Goal: Task Accomplishment & Management: Manage account settings

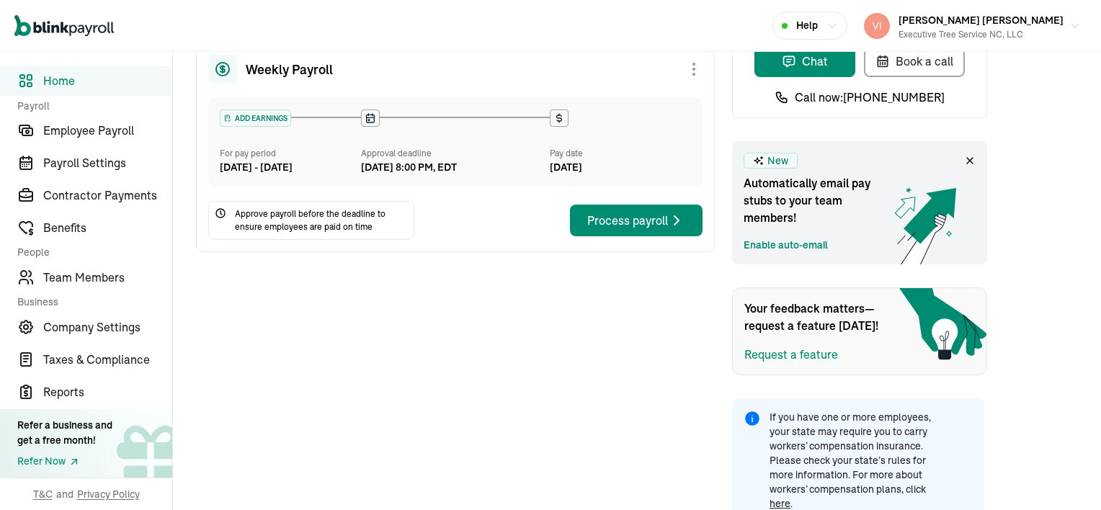
scroll to position [126, 0]
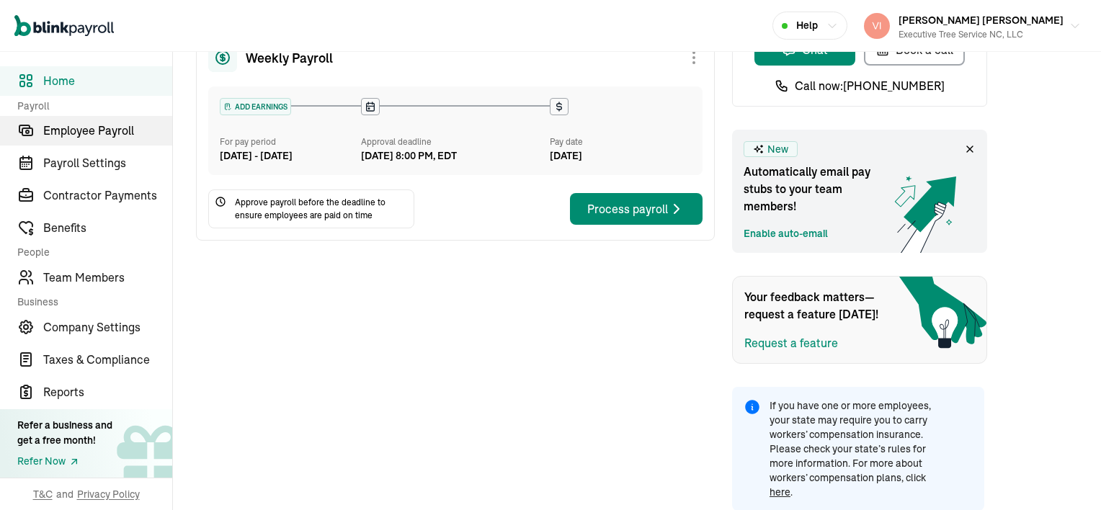
click at [170, 125] on span "Employee Payroll" at bounding box center [107, 130] width 129 height 17
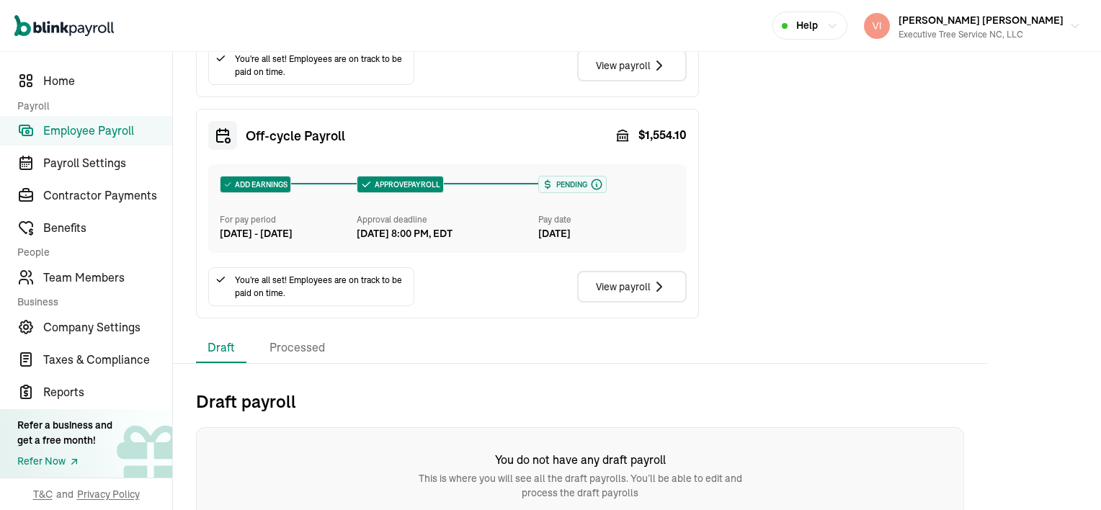
scroll to position [789, 0]
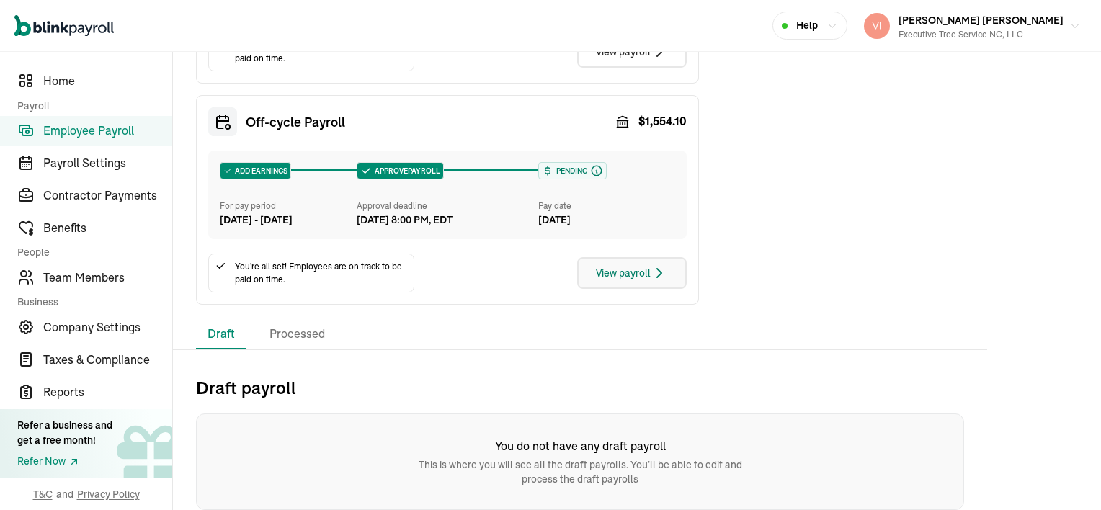
click at [654, 273] on icon "button" at bounding box center [659, 273] width 17 height 17
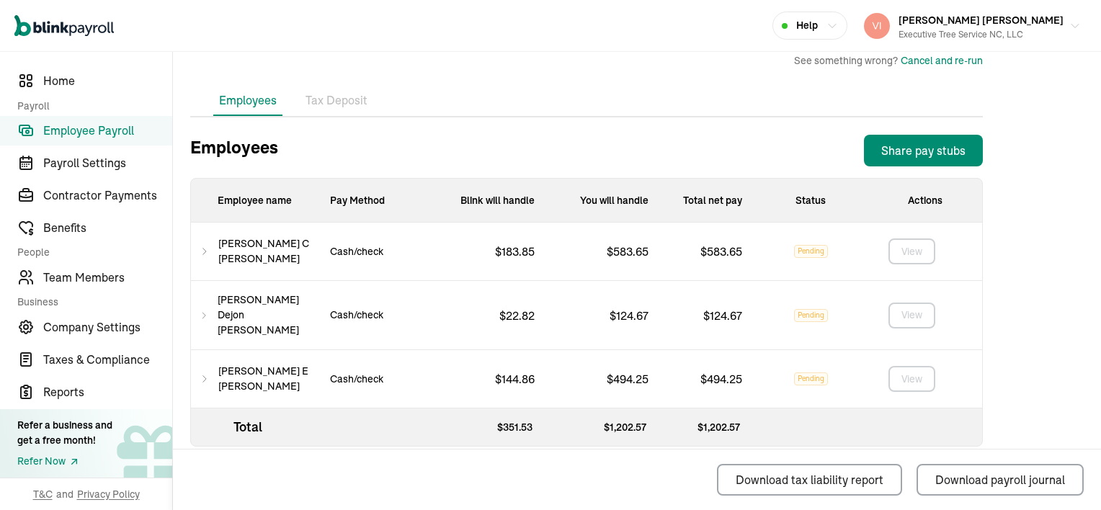
scroll to position [448, 0]
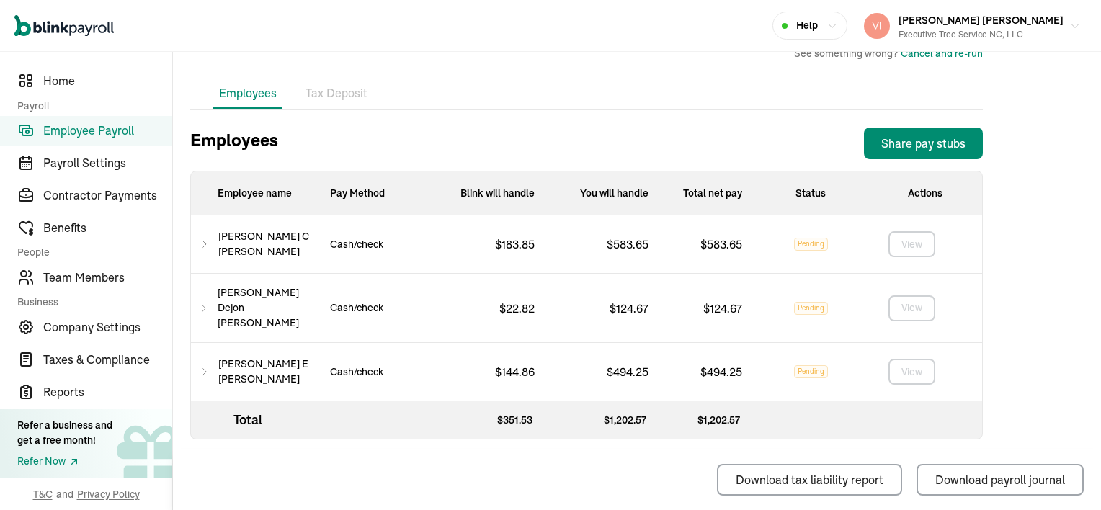
click at [337, 94] on li "Tax Deposit" at bounding box center [337, 94] width 74 height 30
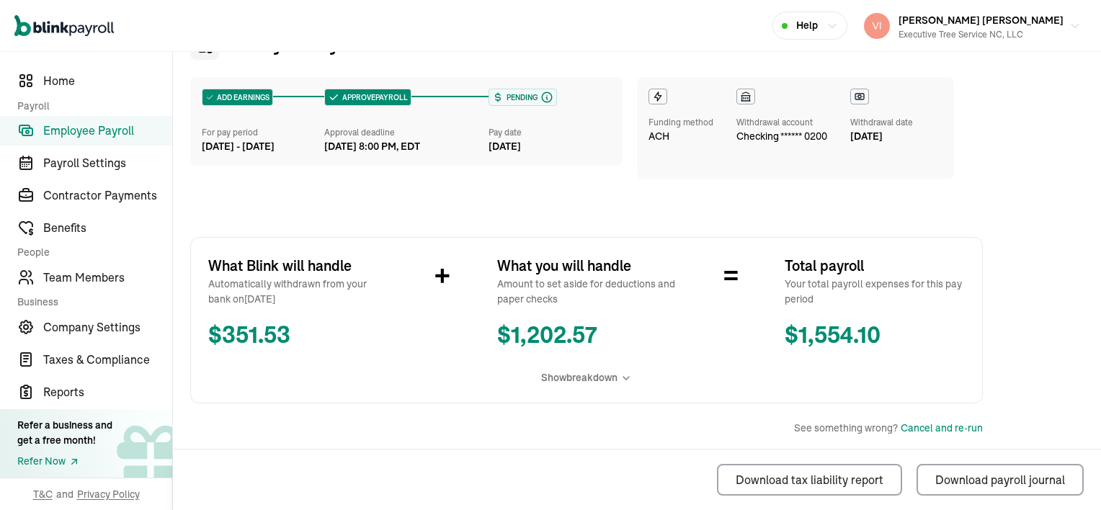
scroll to position [0, 0]
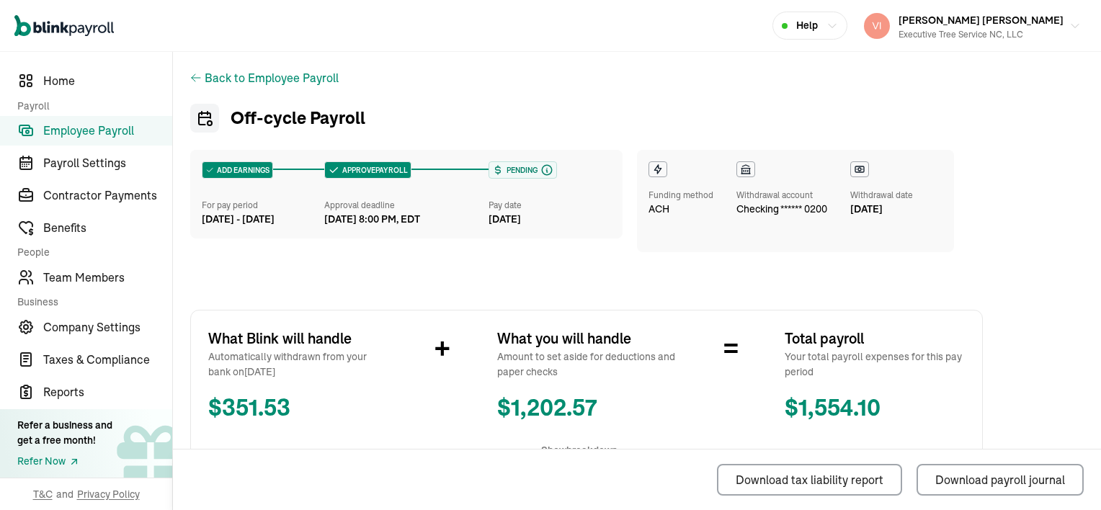
click at [203, 79] on div "Back to Employee Payroll" at bounding box center [586, 77] width 793 height 17
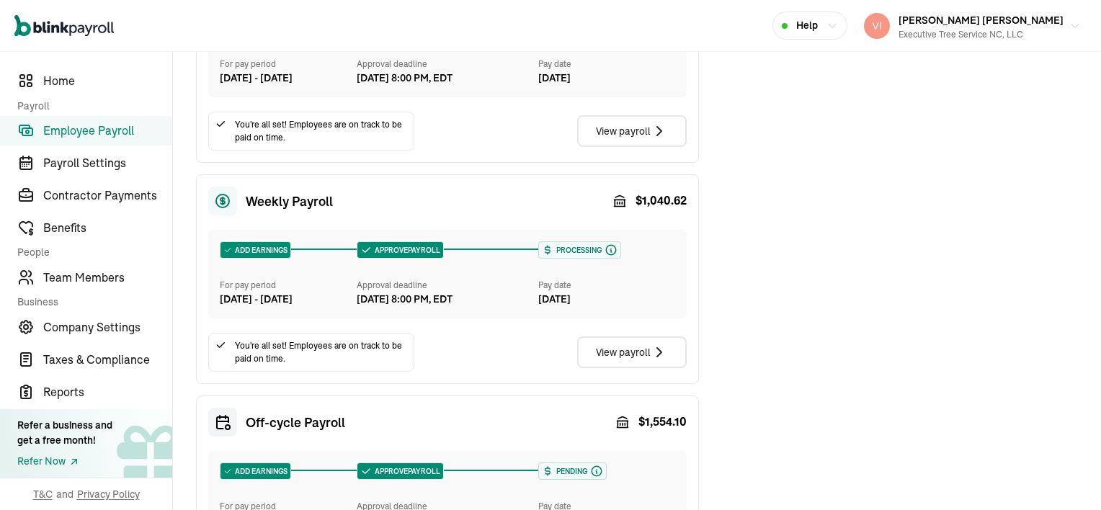
scroll to position [360, 0]
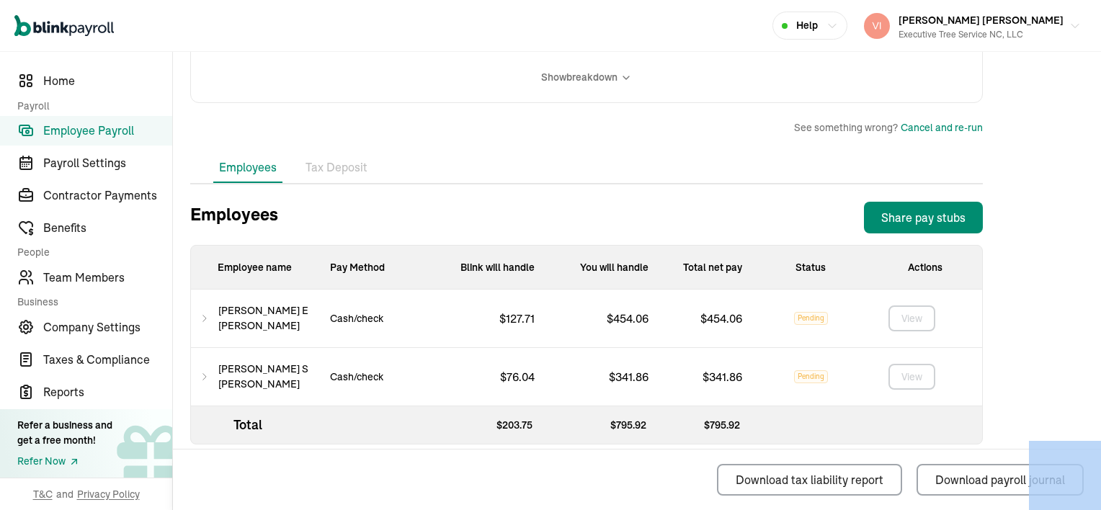
scroll to position [389, 0]
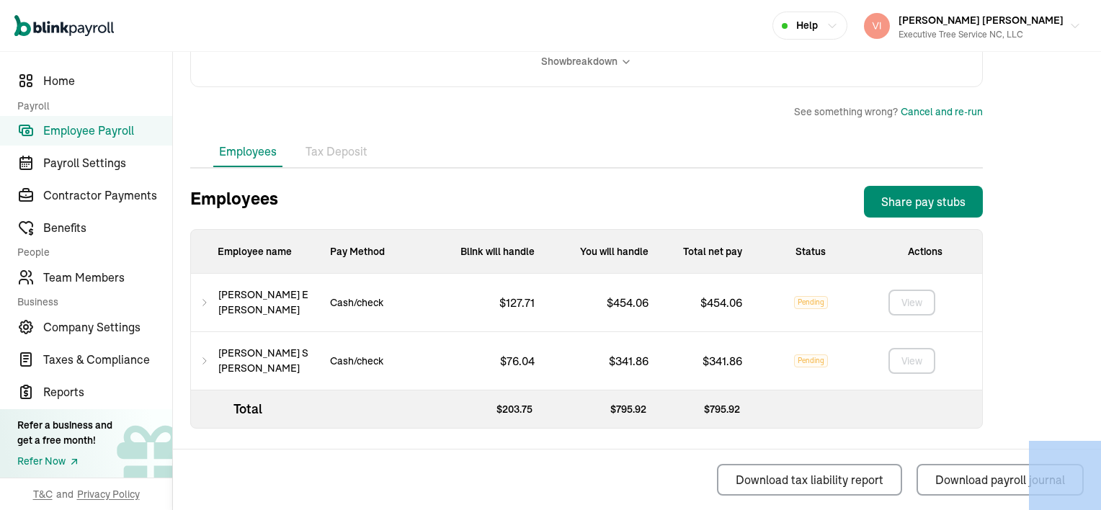
click at [209, 308] on icon at bounding box center [205, 302] width 10 height 17
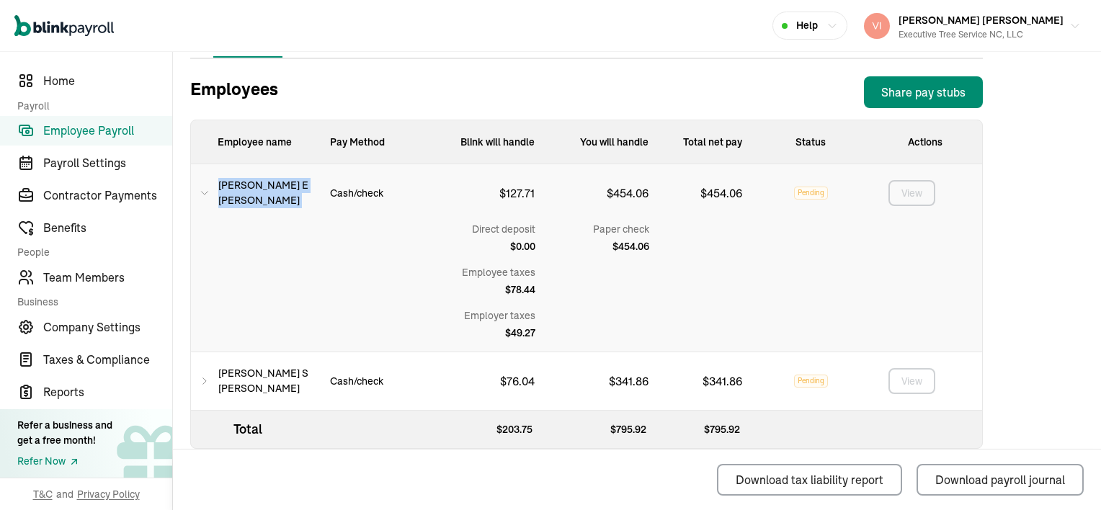
scroll to position [519, 0]
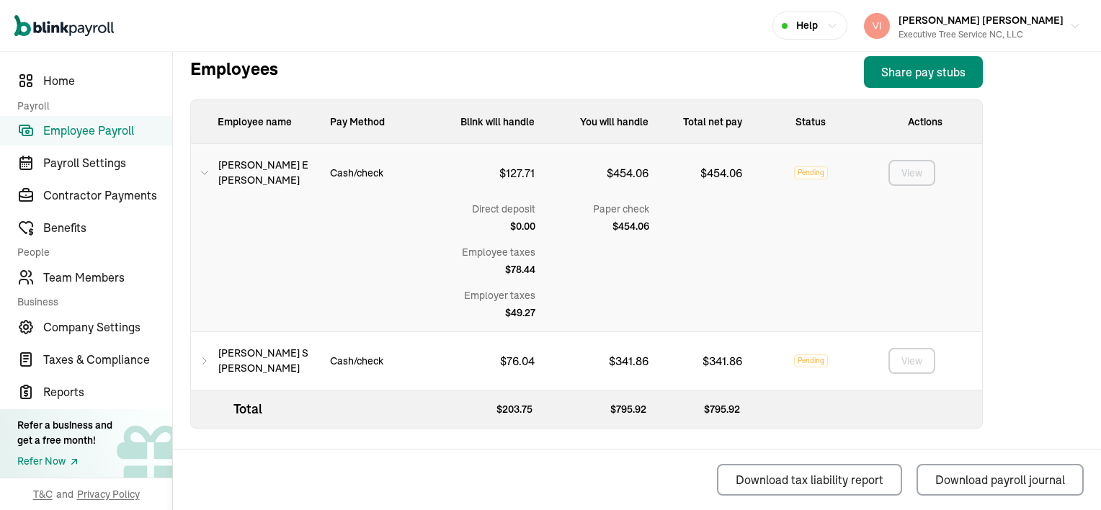
click at [210, 169] on icon at bounding box center [205, 172] width 10 height 17
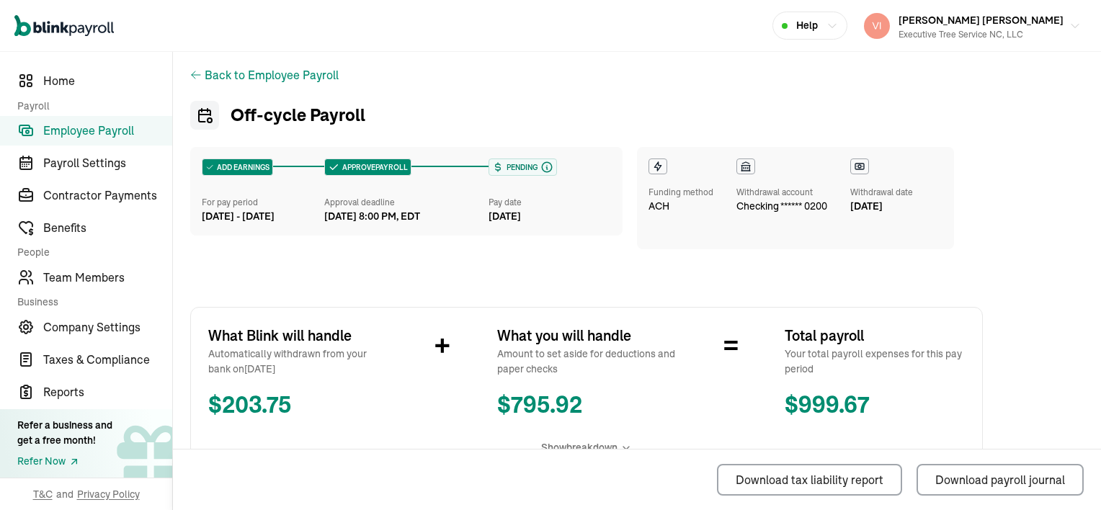
scroll to position [0, 0]
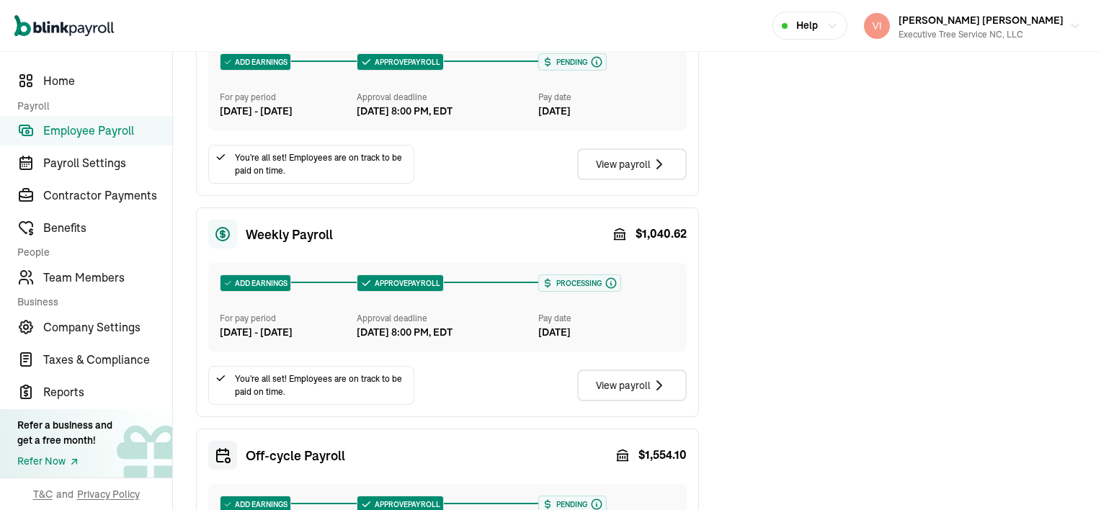
scroll to position [432, 0]
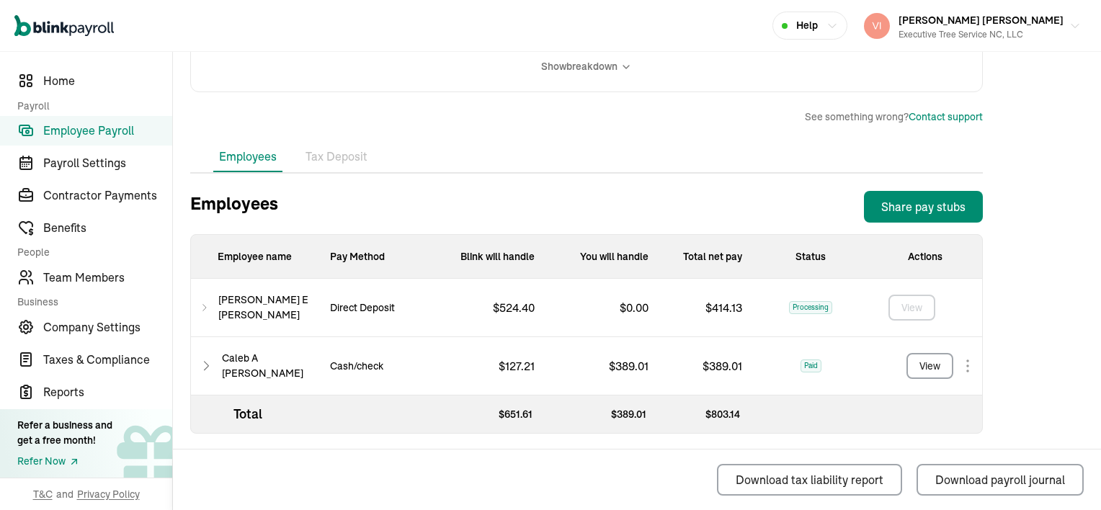
scroll to position [389, 0]
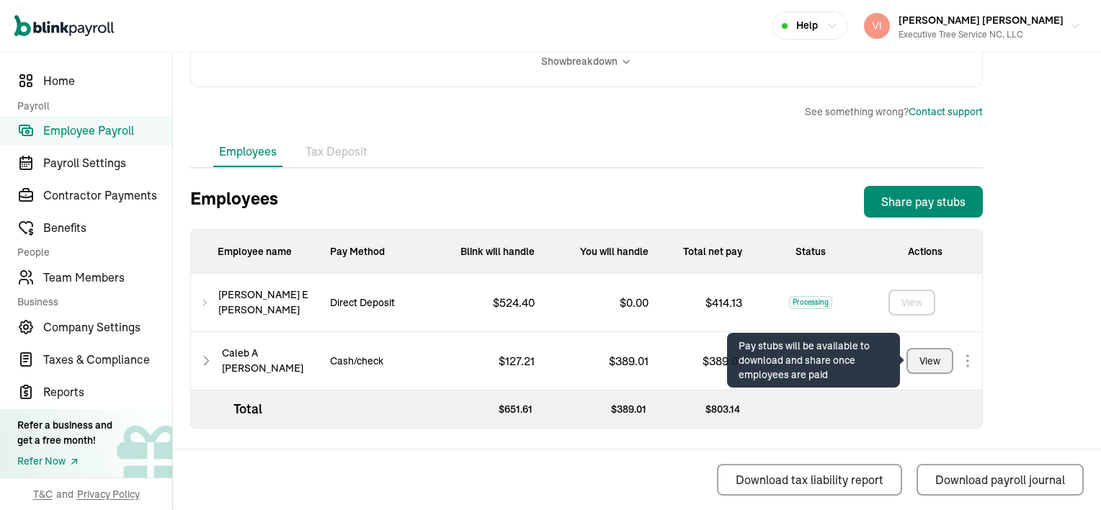
click at [927, 357] on div "View" at bounding box center [930, 361] width 21 height 15
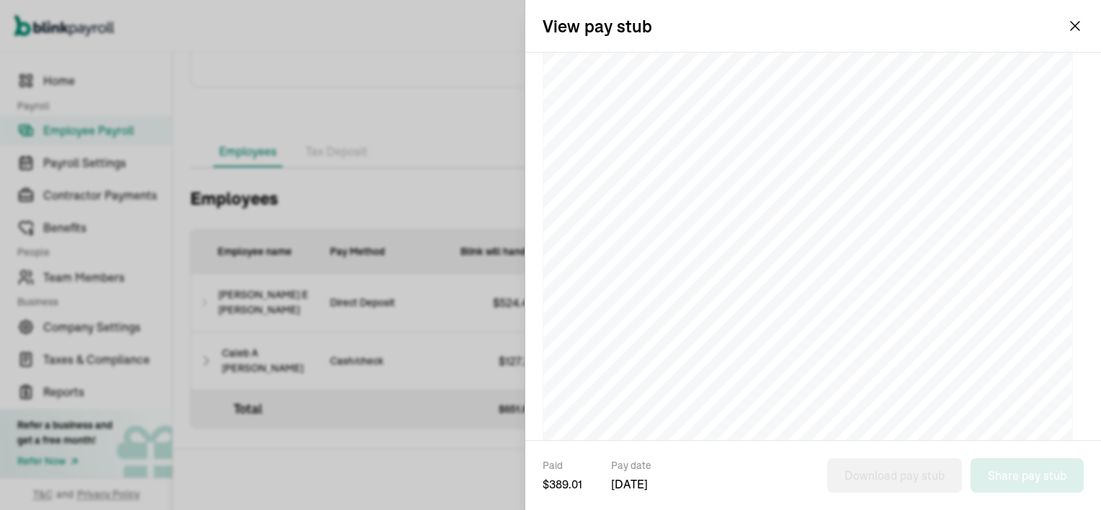
scroll to position [144, 0]
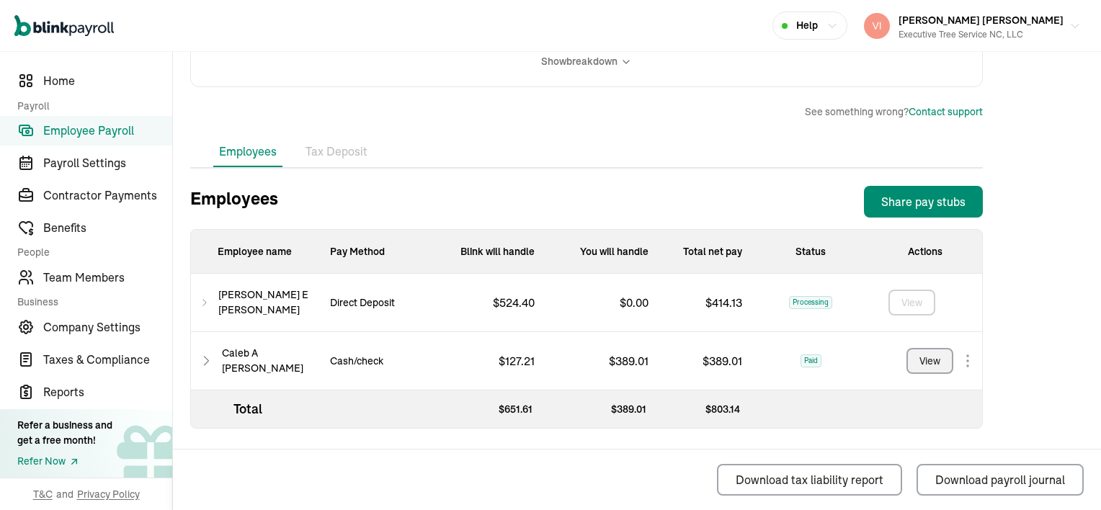
click at [208, 304] on icon at bounding box center [205, 302] width 10 height 17
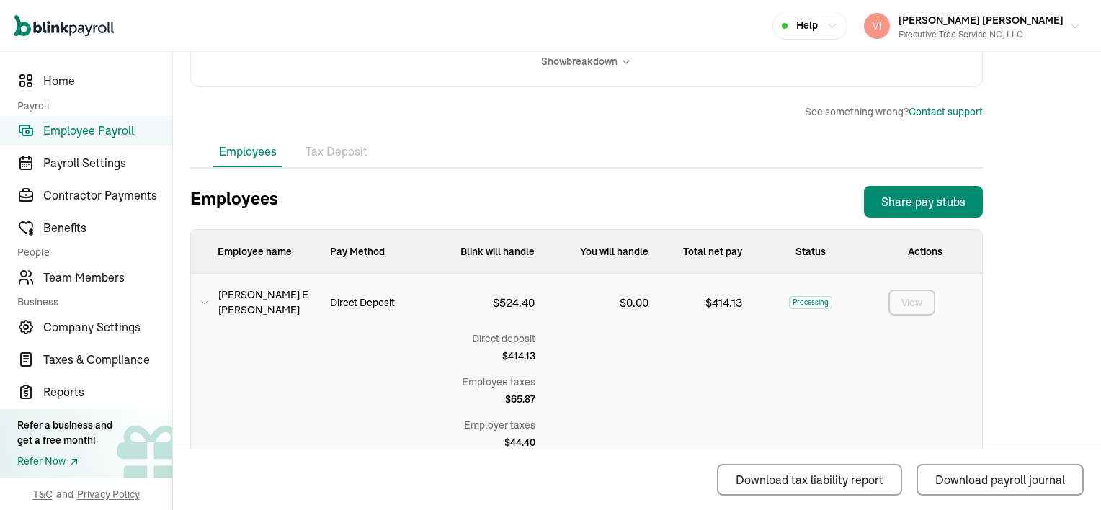
click at [208, 304] on icon at bounding box center [205, 302] width 6 height 3
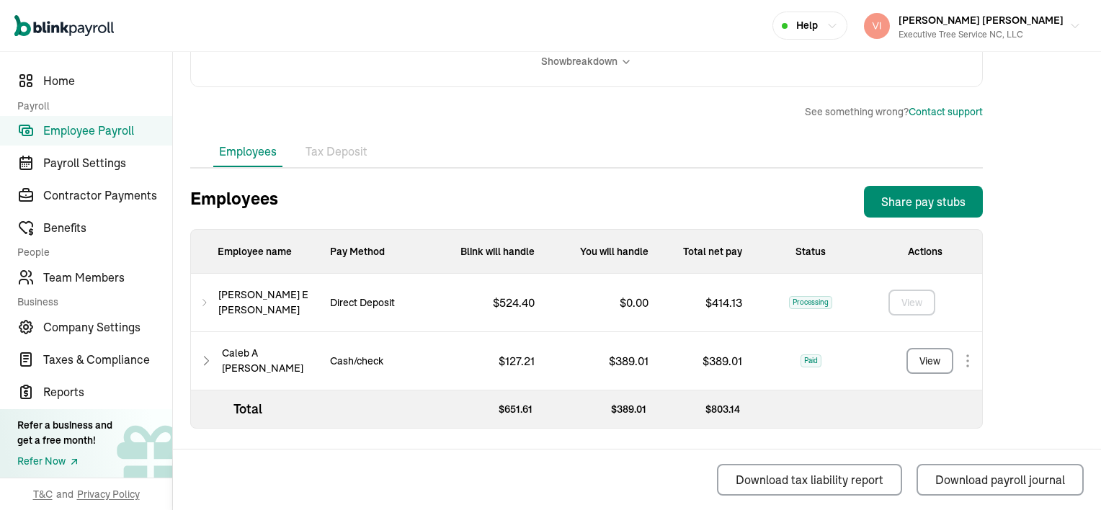
click at [210, 303] on icon at bounding box center [205, 302] width 10 height 17
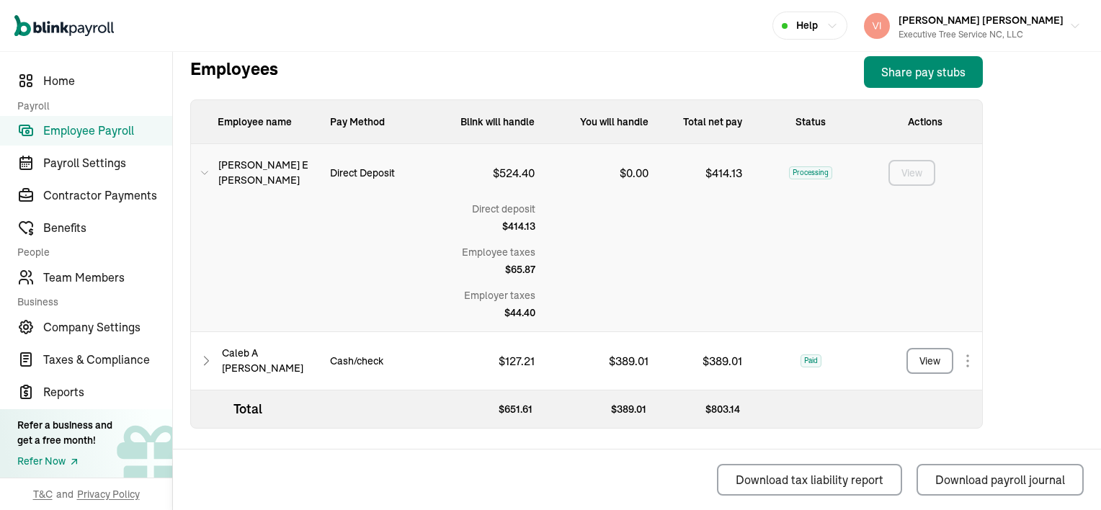
scroll to position [519, 0]
click at [187, 435] on div "Back to Employee Payroll Weekly ADD EARNINGS For pay period [DATE] - [DATE] APP…" at bounding box center [586, 22] width 827 height 978
click at [105, 286] on link "Team Members" at bounding box center [86, 277] width 172 height 30
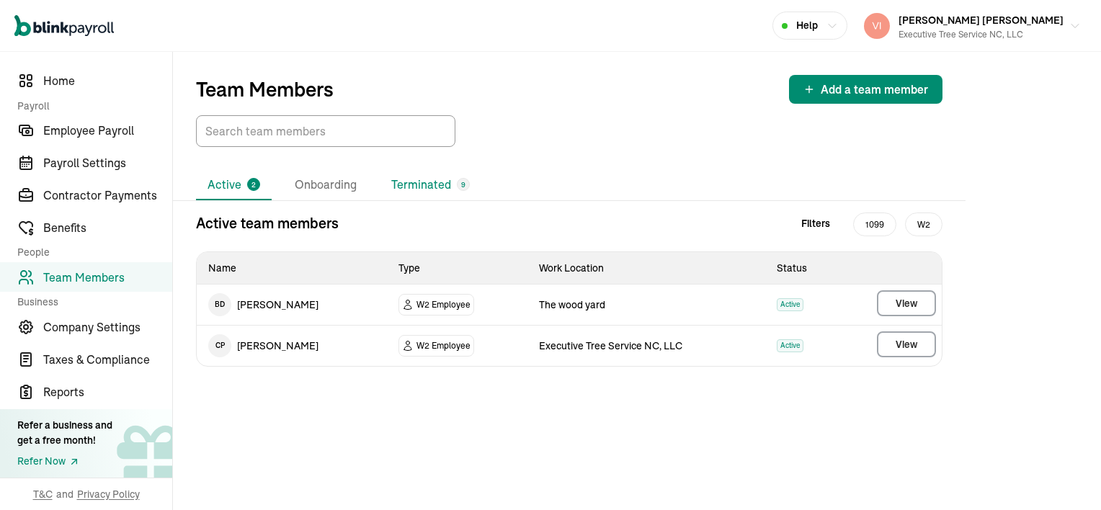
click at [430, 190] on li "Terminated 9" at bounding box center [431, 185] width 102 height 30
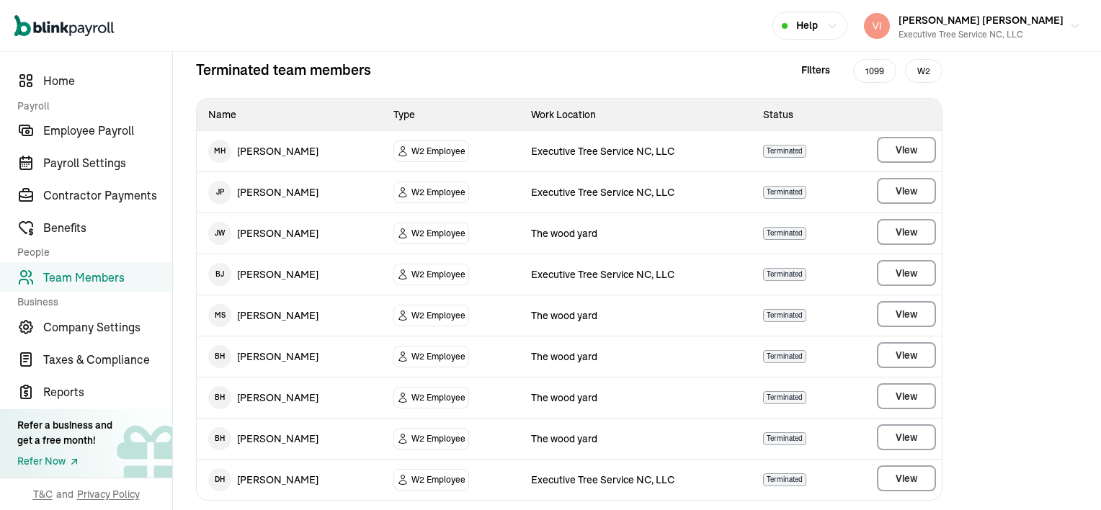
scroll to position [165, 0]
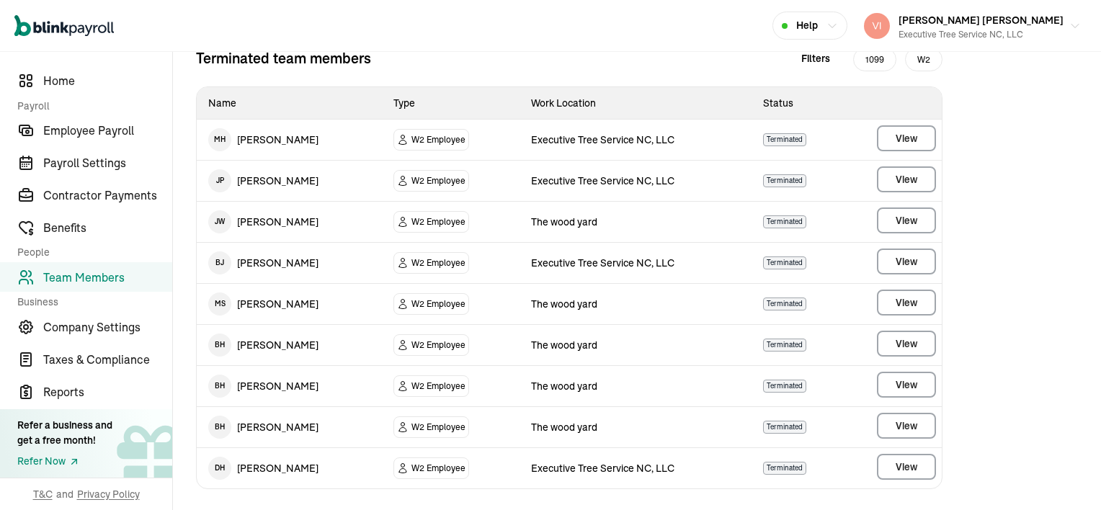
click at [928, 58] on span "W2" at bounding box center [923, 60] width 37 height 24
click at [870, 59] on span "1099" at bounding box center [874, 60] width 43 height 24
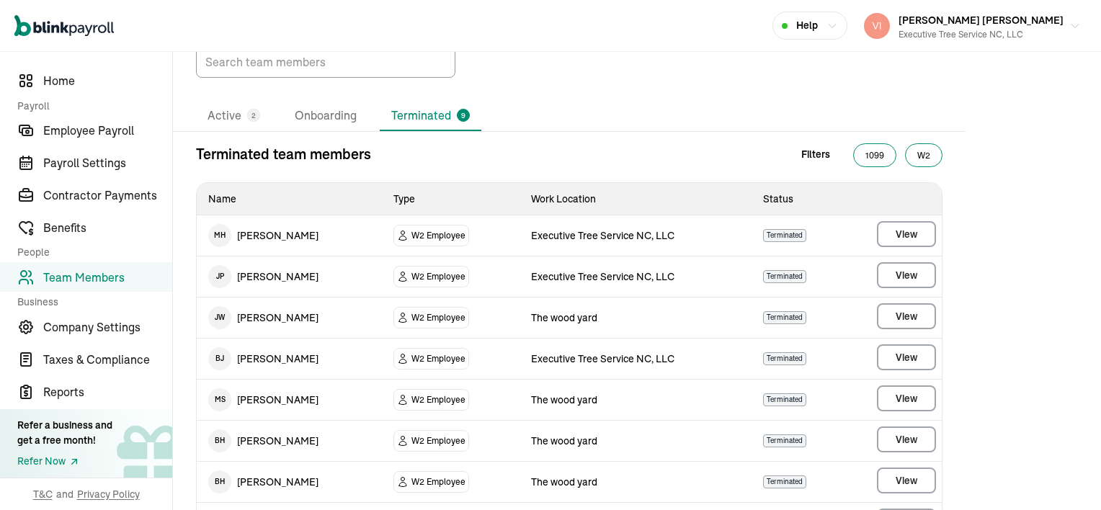
scroll to position [0, 0]
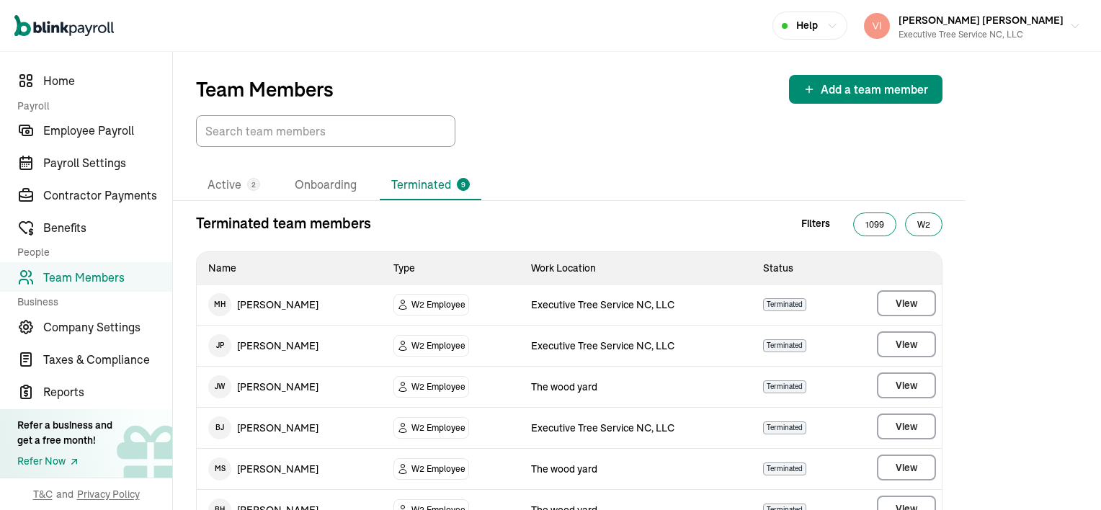
click at [879, 225] on span "1099" at bounding box center [874, 225] width 43 height 24
click at [920, 228] on span "W2" at bounding box center [923, 225] width 37 height 24
drag, startPoint x: 920, startPoint y: 228, endPoint x: 881, endPoint y: 156, distance: 81.9
click at [881, 156] on div "Active 2 Onboarding Terminated 9 Terminated team members Filters 1099 W2 Name T…" at bounding box center [569, 412] width 793 height 530
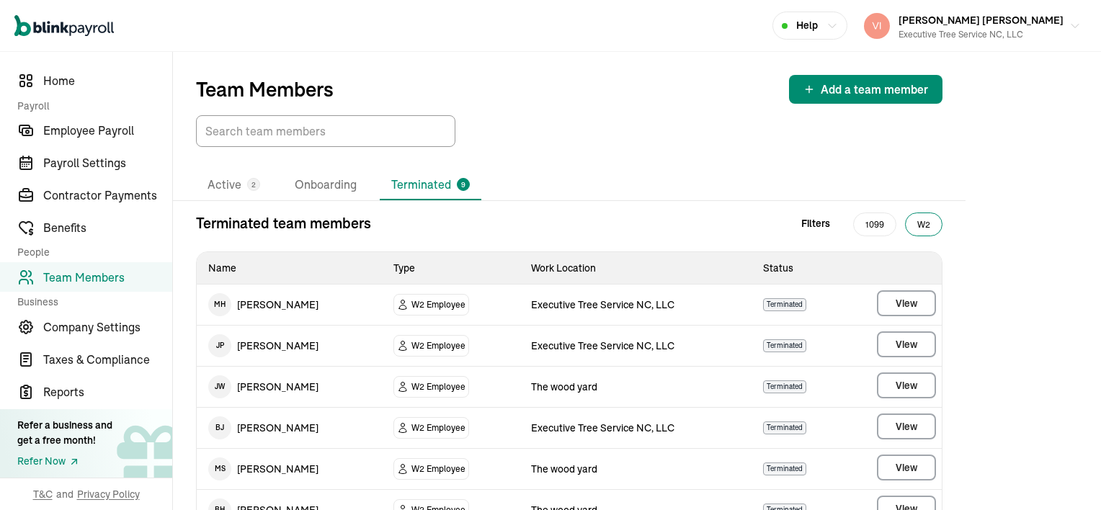
click at [941, 227] on span "W2" at bounding box center [923, 225] width 37 height 24
click at [867, 226] on span "1099" at bounding box center [874, 225] width 43 height 24
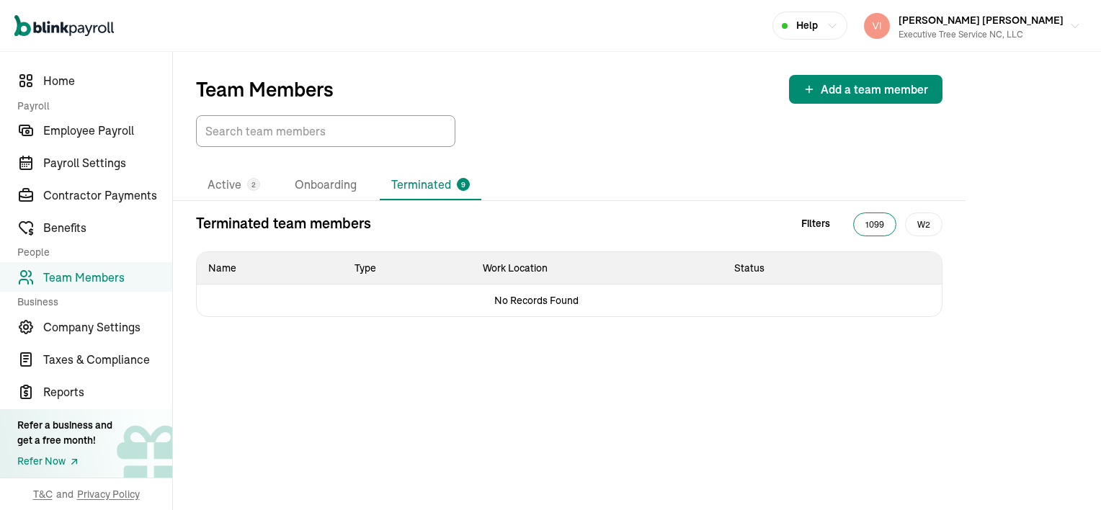
drag, startPoint x: 924, startPoint y: 229, endPoint x: 925, endPoint y: 222, distance: 7.4
click at [924, 228] on span "W2" at bounding box center [923, 225] width 37 height 24
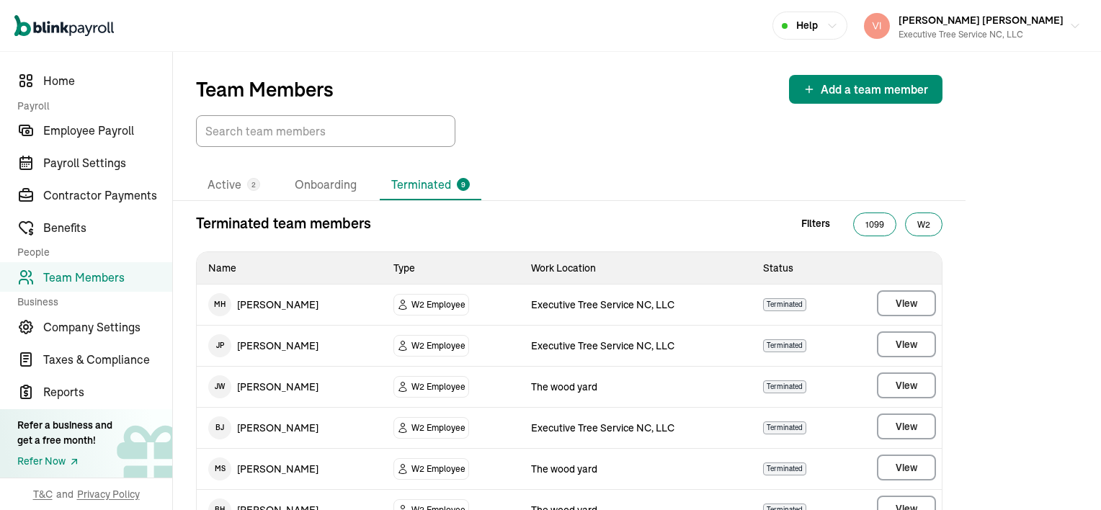
click at [862, 224] on span "1099" at bounding box center [874, 225] width 43 height 24
